Goal: Check status: Check status

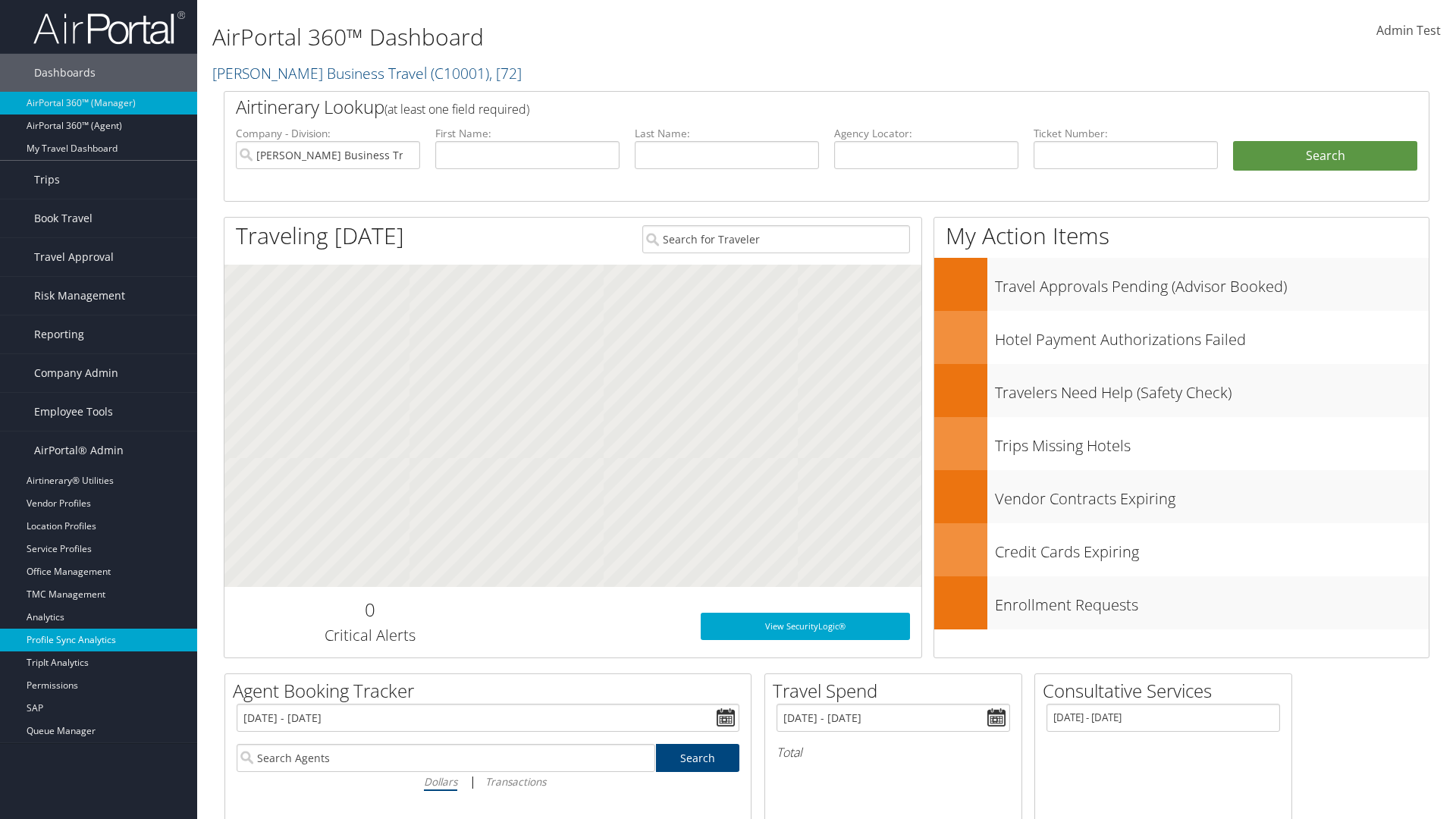
click at [98, 640] on link "Profile Sync Analytics" at bounding box center [98, 640] width 197 height 23
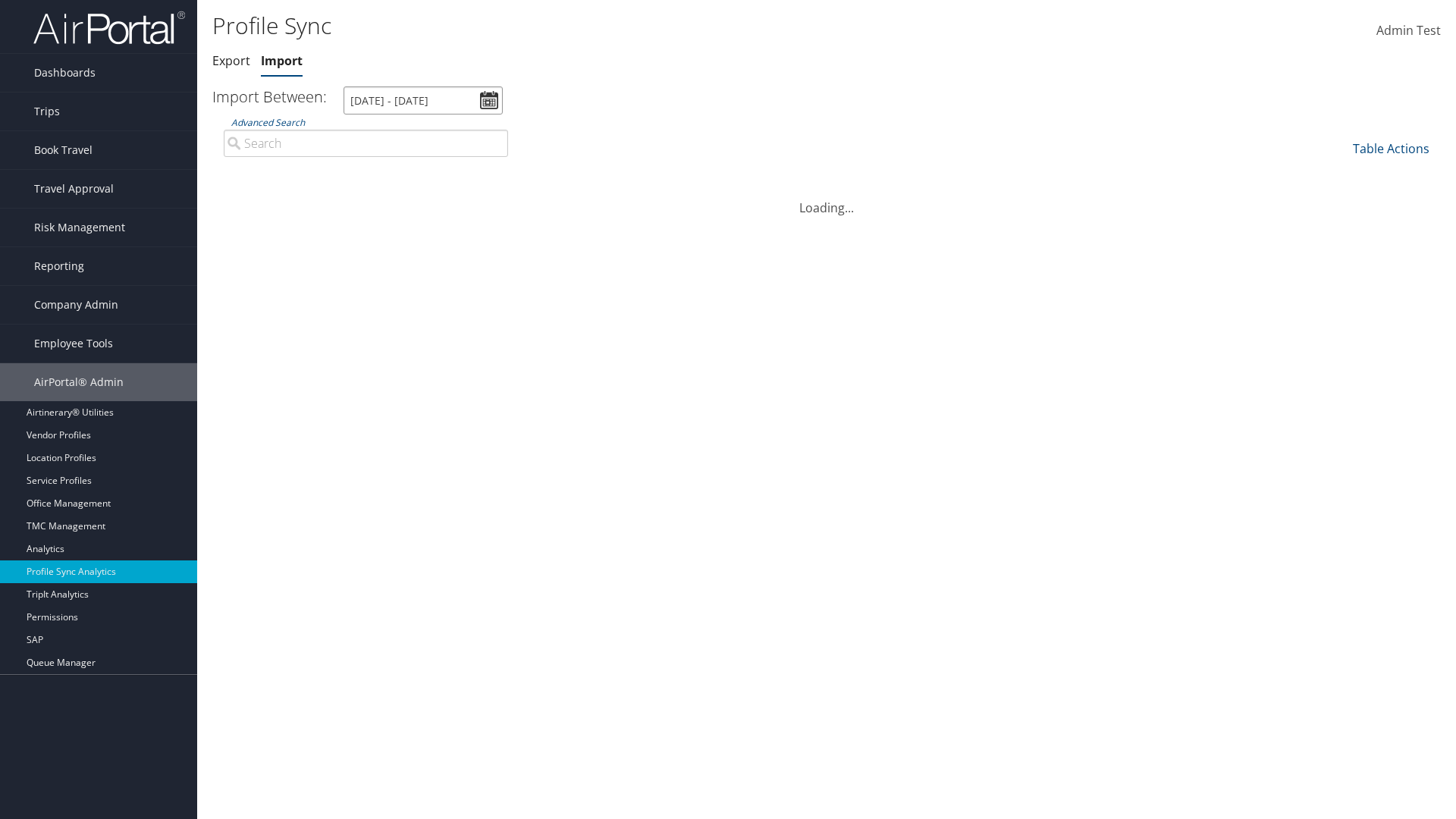
click at [424, 100] on input "9/5/2025 - 10/6/2025" at bounding box center [423, 100] width 159 height 28
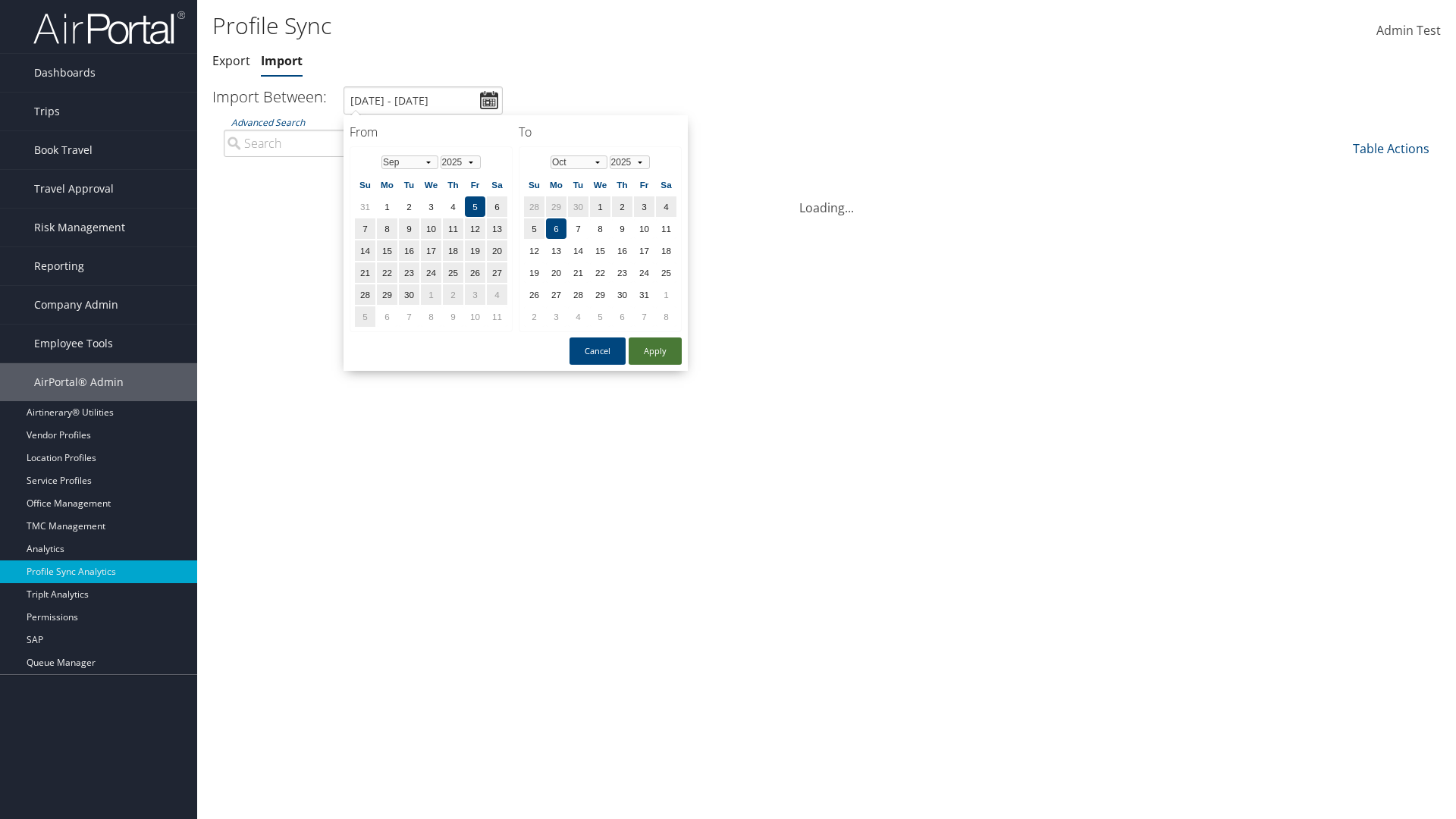
click at [655, 350] on button "Apply" at bounding box center [655, 351] width 53 height 27
type input "1/1/2024 - 7/31/2024"
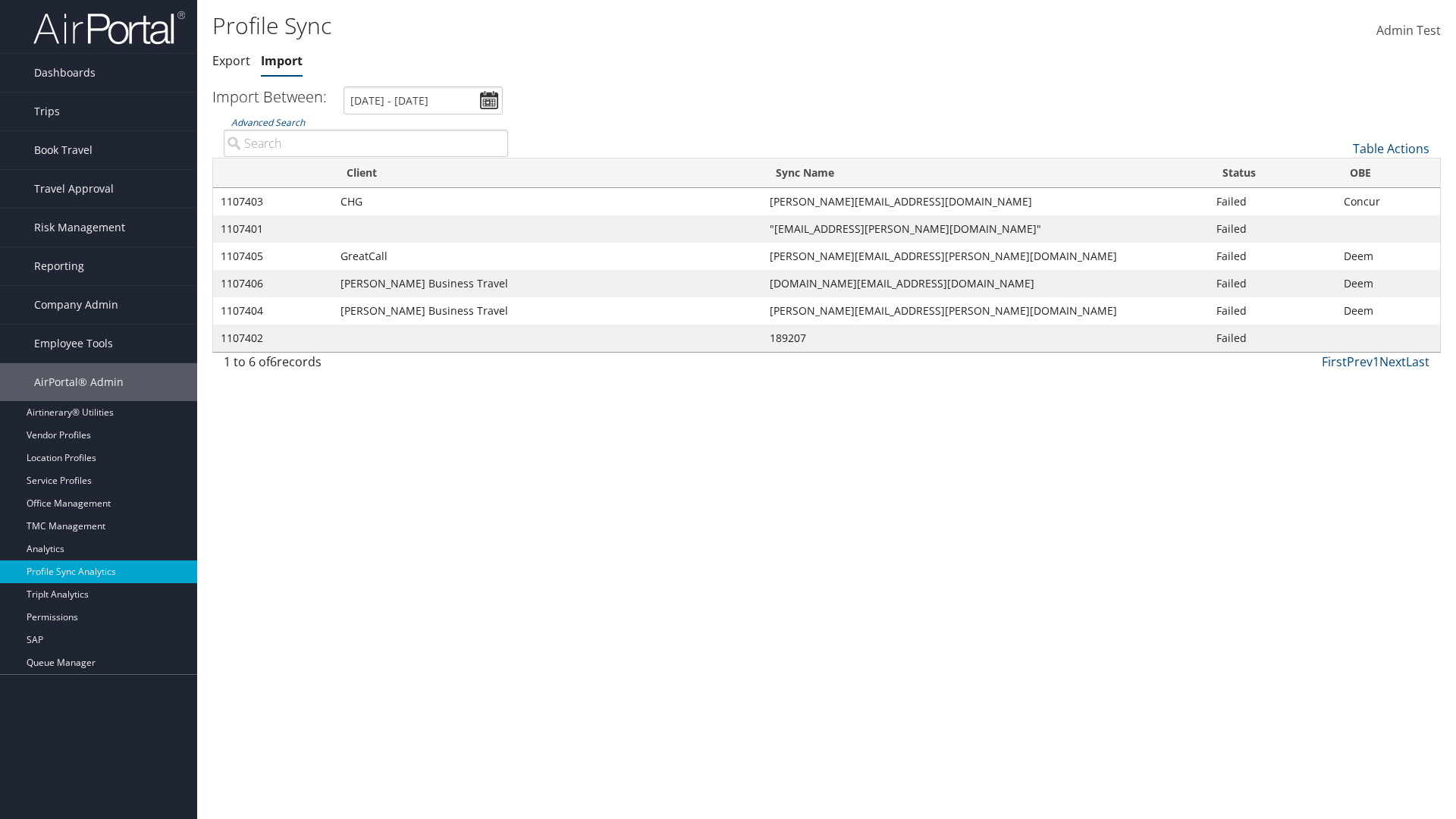
type input "CHG"
